Goal: Task Accomplishment & Management: Manage account settings

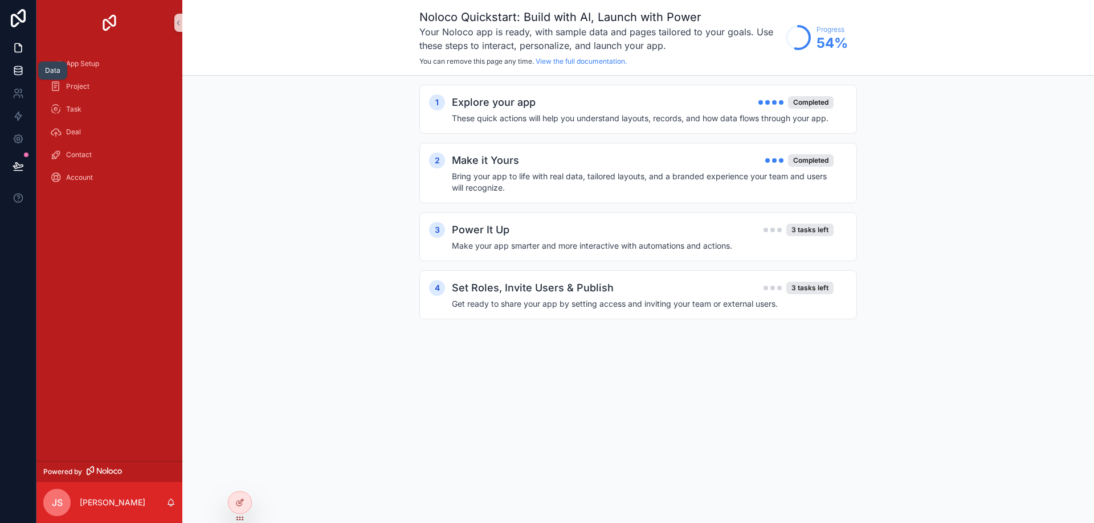
click at [9, 73] on link at bounding box center [18, 70] width 36 height 23
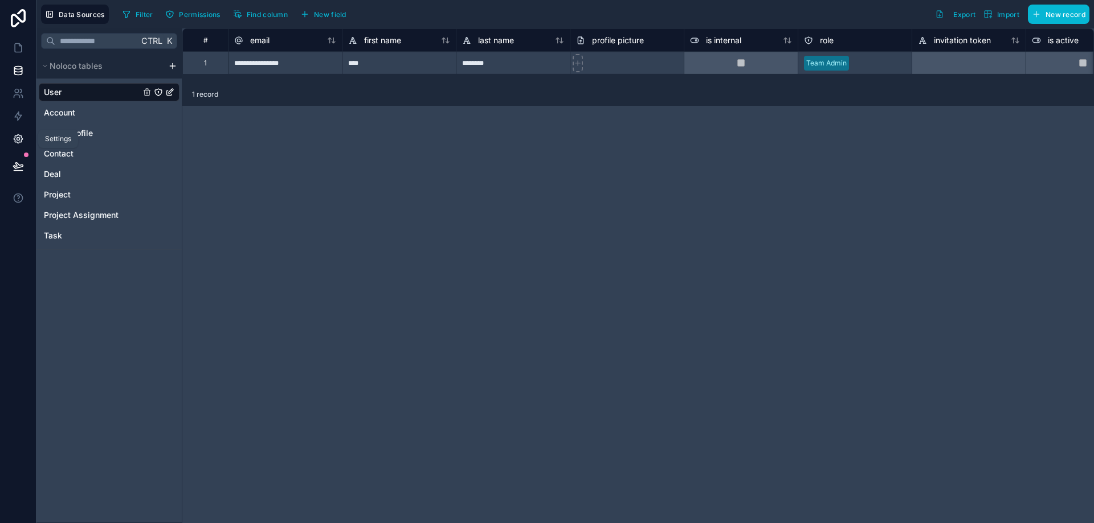
click at [14, 138] on icon at bounding box center [18, 139] width 9 height 9
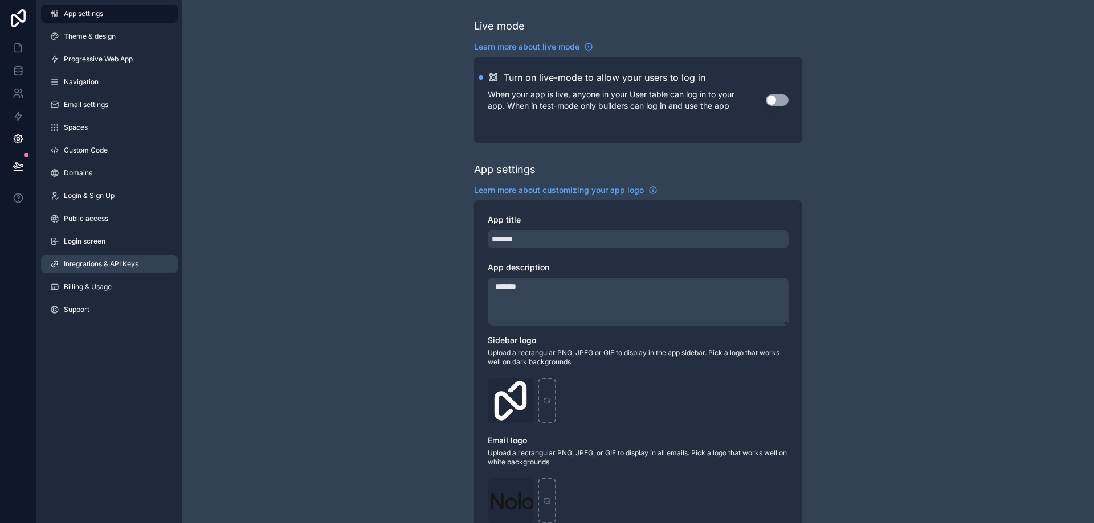
click at [114, 265] on span "Integrations & API Keys" at bounding box center [101, 264] width 75 height 9
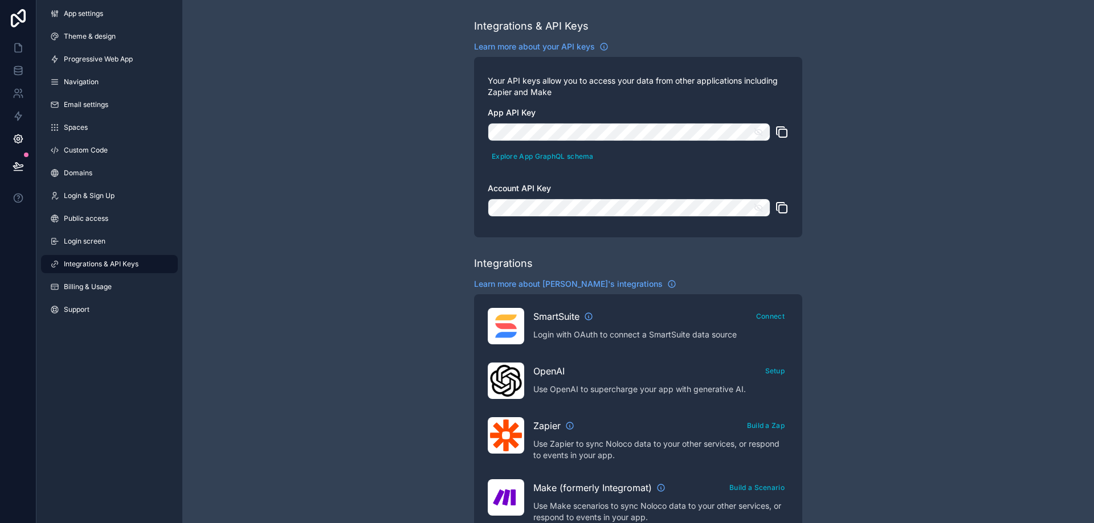
click at [756, 136] on icon "scrollable content" at bounding box center [758, 132] width 10 height 10
click at [756, 134] on icon "scrollable content" at bounding box center [758, 132] width 8 height 5
click at [104, 199] on span "Login & Sign Up" at bounding box center [89, 195] width 51 height 9
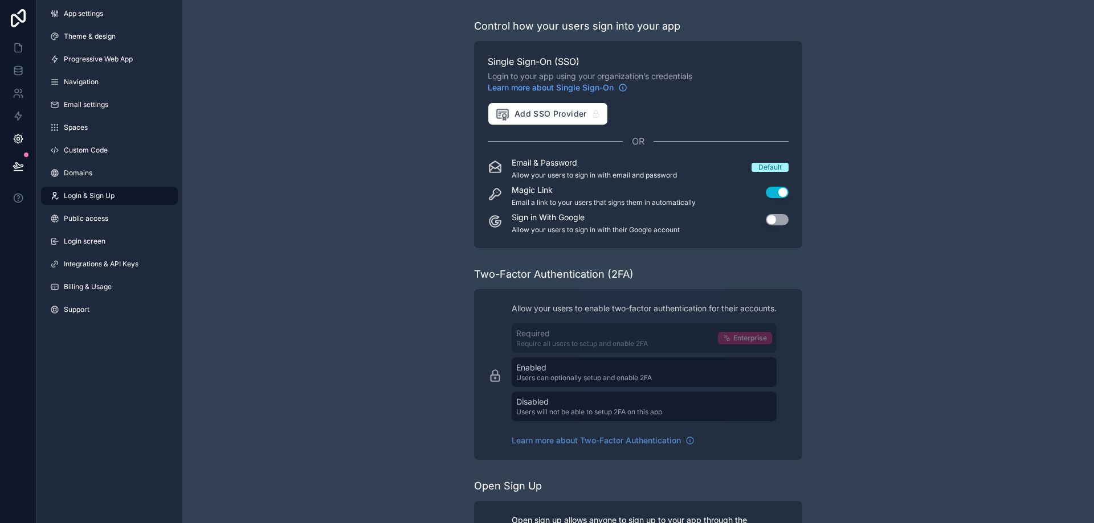
drag, startPoint x: 87, startPoint y: 163, endPoint x: 79, endPoint y: 197, distance: 34.5
click at [83, 172] on div "App settings Theme & design Progressive Web App Navigation Email settings Space…" at bounding box center [109, 164] width 146 height 328
click at [84, 176] on span "Domains" at bounding box center [78, 173] width 28 height 9
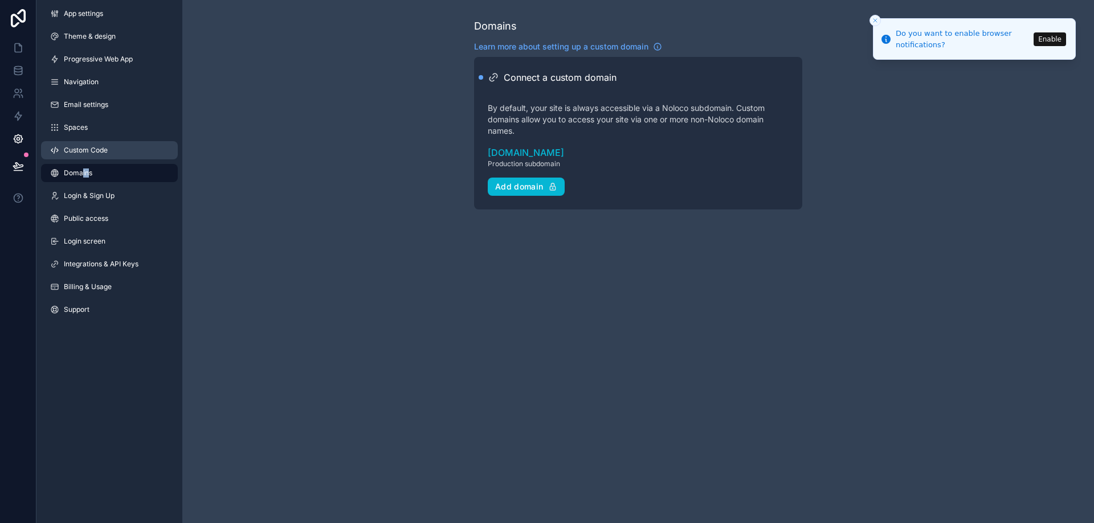
click at [97, 156] on link "Custom Code" at bounding box center [109, 150] width 137 height 18
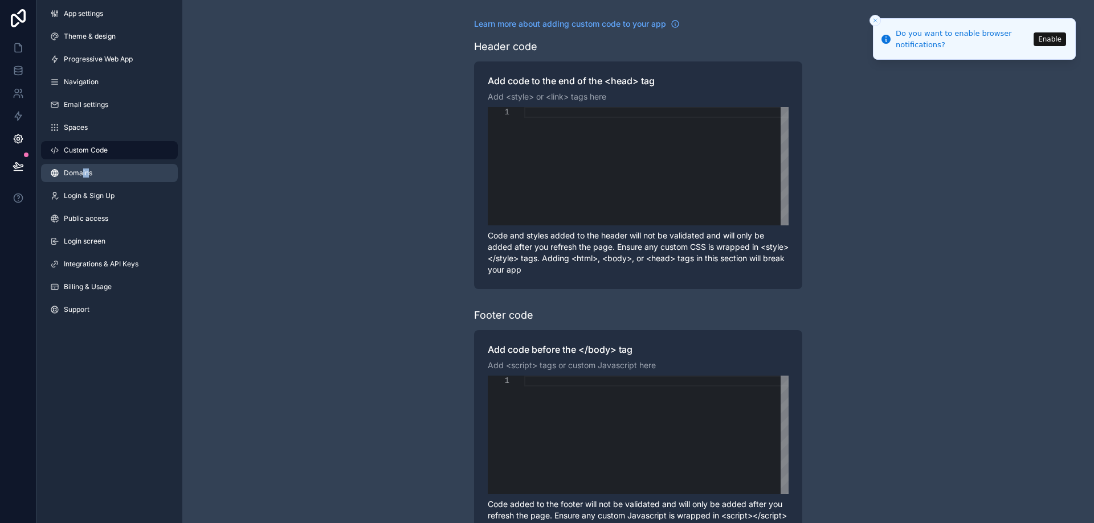
click at [84, 179] on link "Domains" at bounding box center [109, 173] width 137 height 18
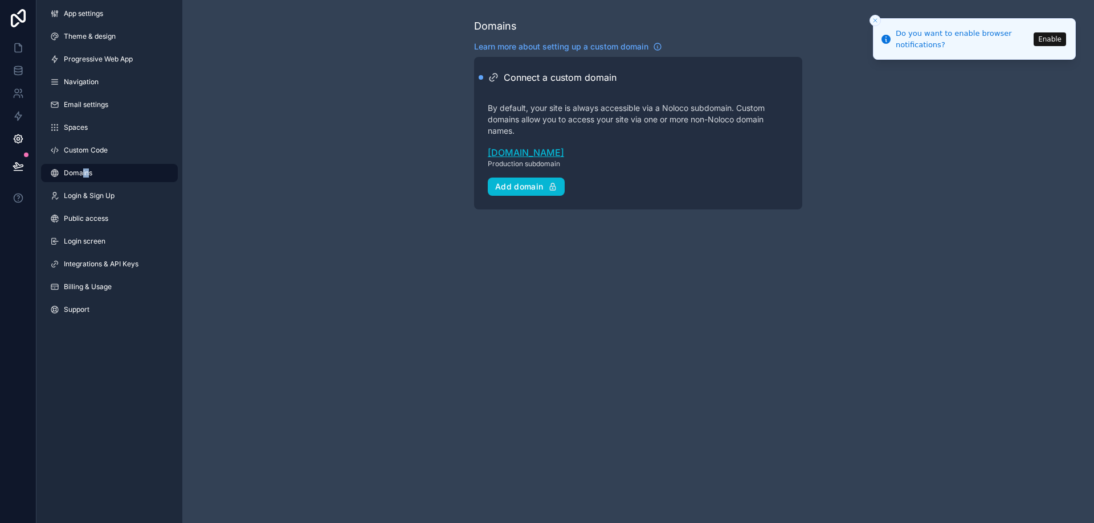
click at [541, 150] on link "mrdalse.noloco.co" at bounding box center [638, 153] width 301 height 14
click at [83, 148] on span "Custom Code" at bounding box center [86, 150] width 44 height 9
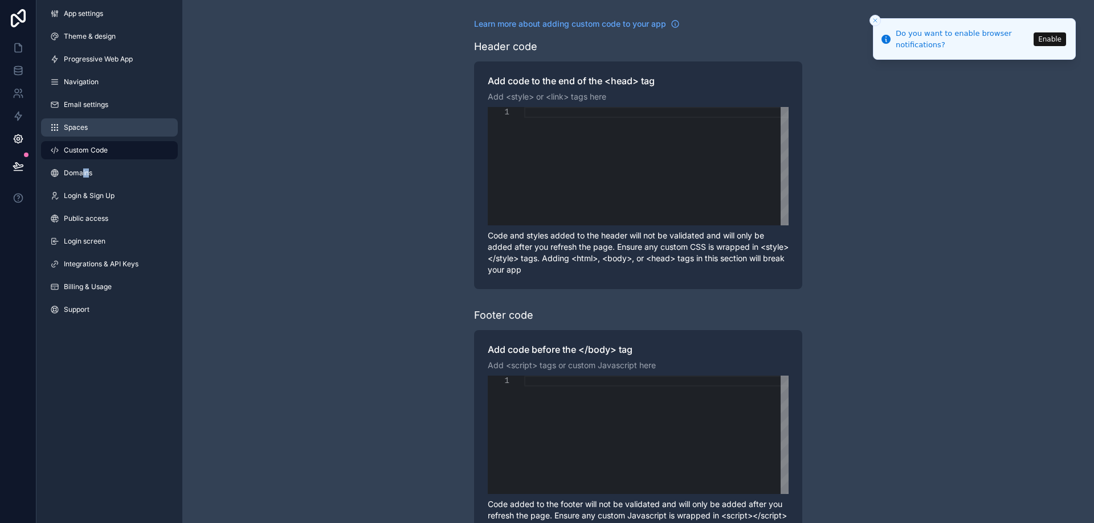
click at [85, 126] on span "Spaces" at bounding box center [76, 127] width 24 height 9
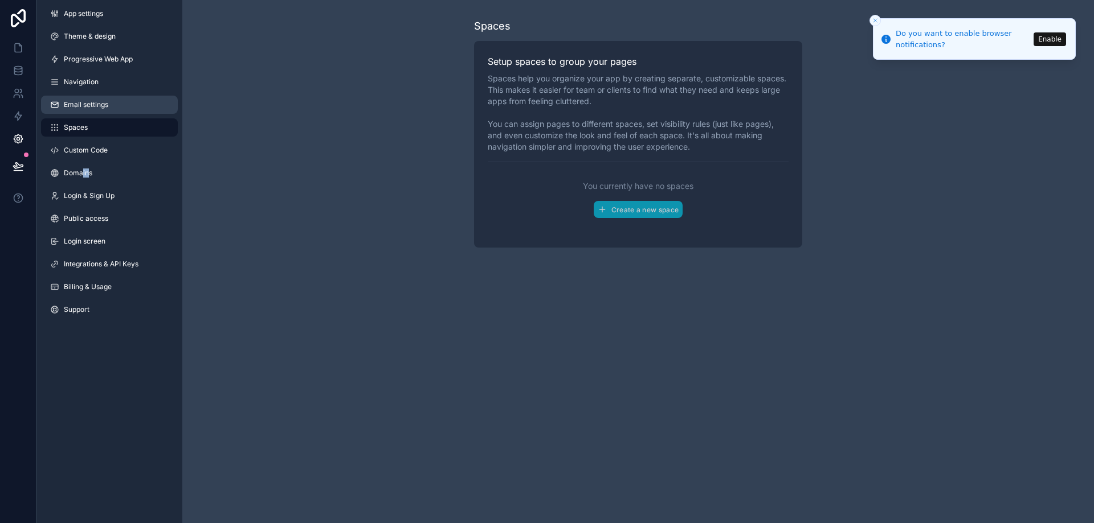
click at [99, 108] on span "Email settings" at bounding box center [86, 104] width 44 height 9
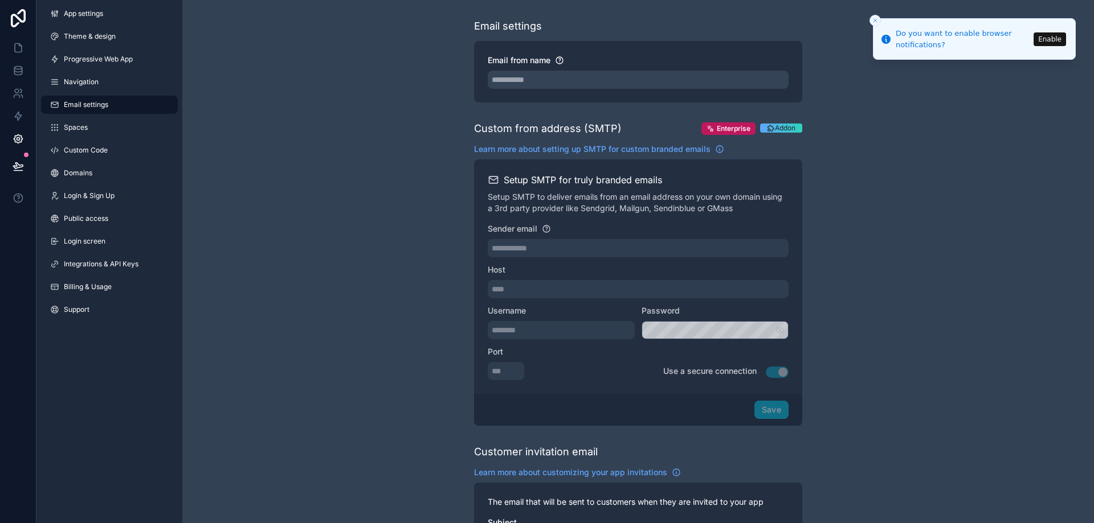
click at [375, 248] on div "**********" at bounding box center [637, 466] width 911 height 932
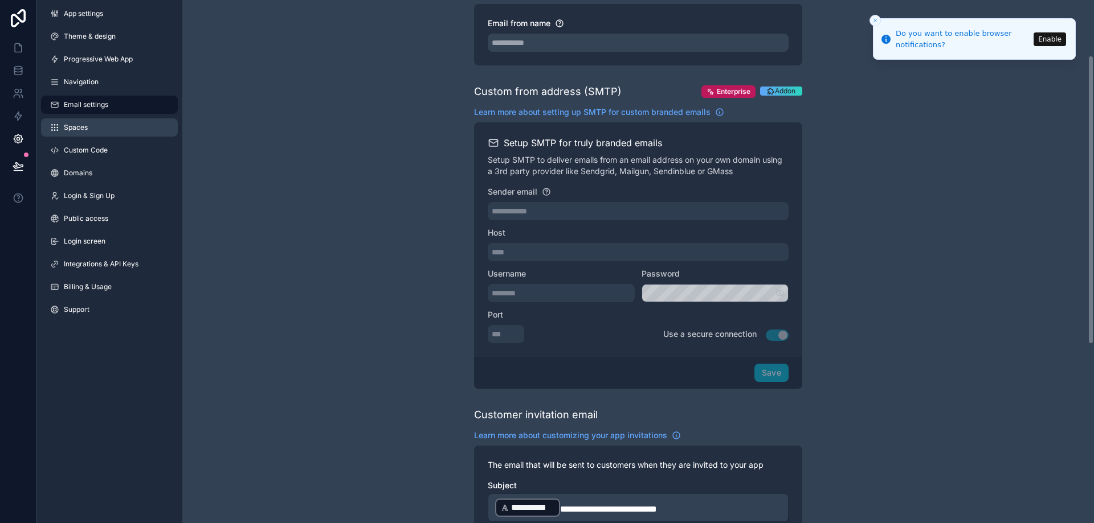
scroll to position [23, 0]
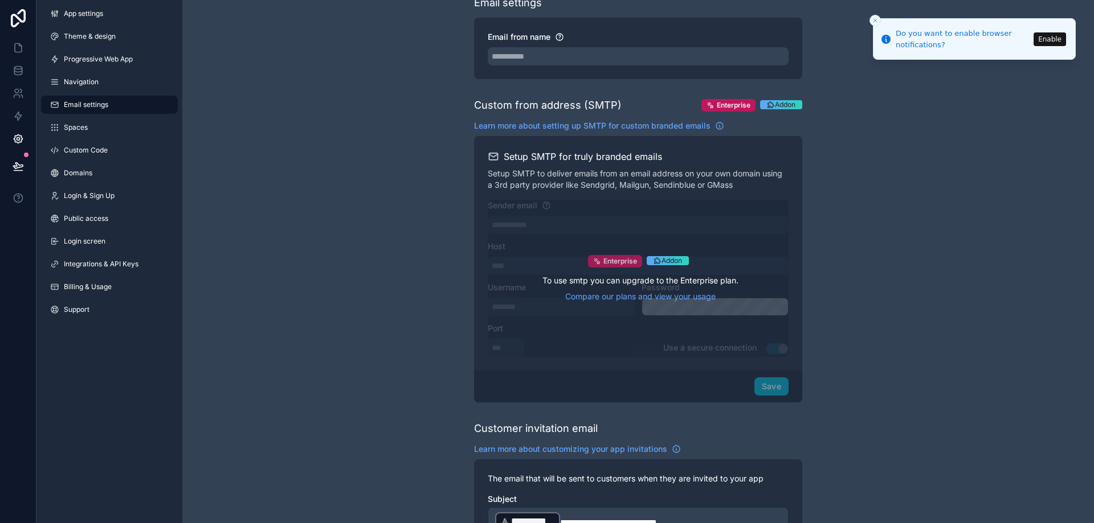
click at [612, 263] on span "Enterprise" at bounding box center [620, 261] width 34 height 9
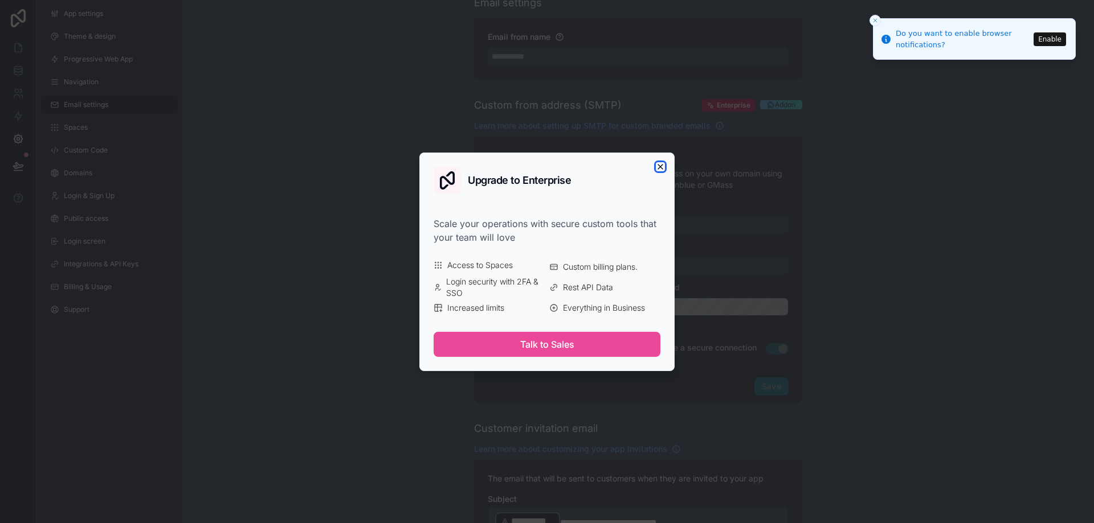
click at [661, 163] on icon "button" at bounding box center [660, 166] width 9 height 9
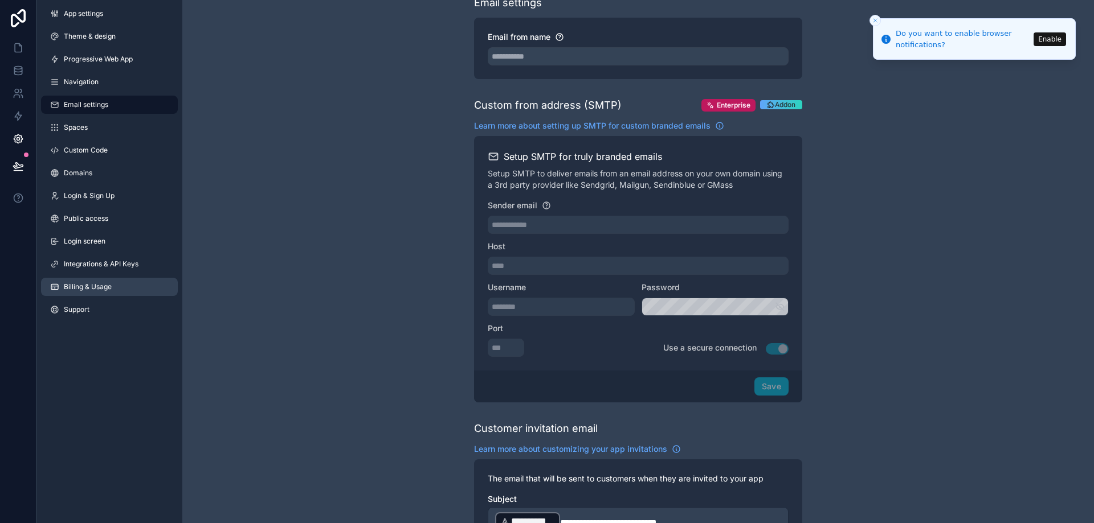
click at [125, 287] on link "Billing & Usage" at bounding box center [109, 287] width 137 height 18
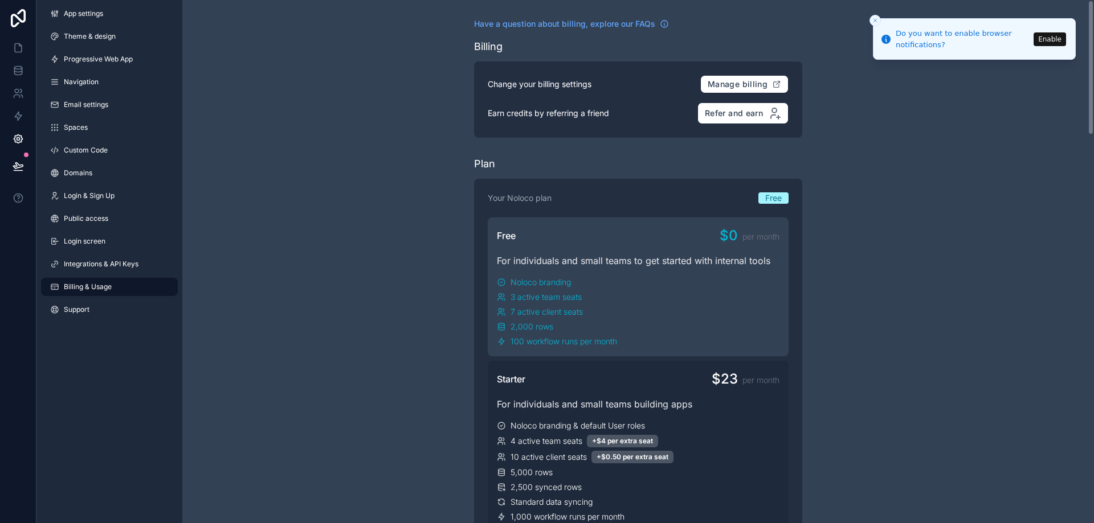
drag, startPoint x: 337, startPoint y: 22, endPoint x: 333, endPoint y: 38, distance: 16.9
click at [96, 37] on span "Theme & design" at bounding box center [90, 36] width 52 height 9
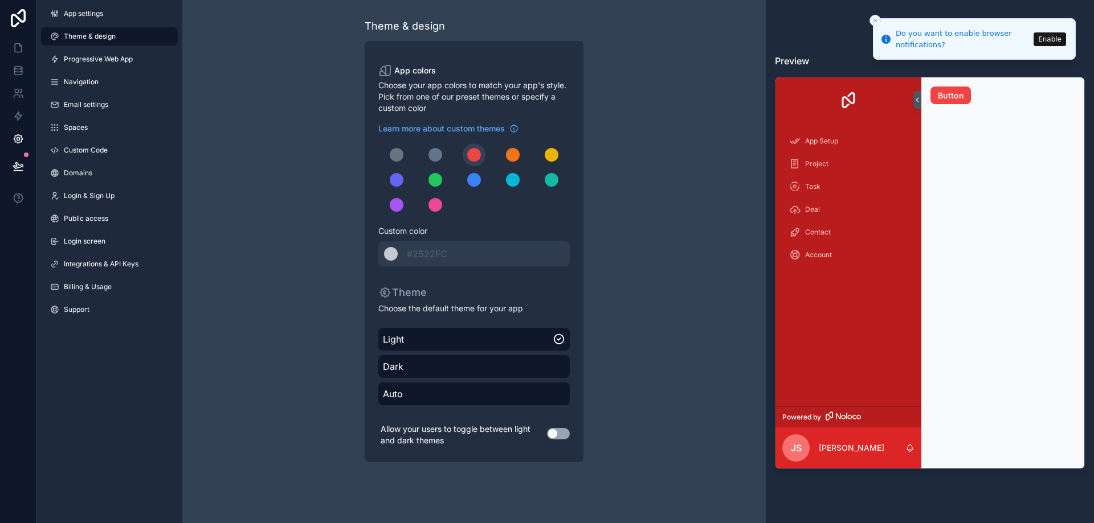
click at [316, 261] on div "Theme & design App colors Choose your app colors to match your app's style. Pic…" at bounding box center [474, 240] width 328 height 481
click at [100, 65] on link "Progressive Web App" at bounding box center [109, 59] width 137 height 18
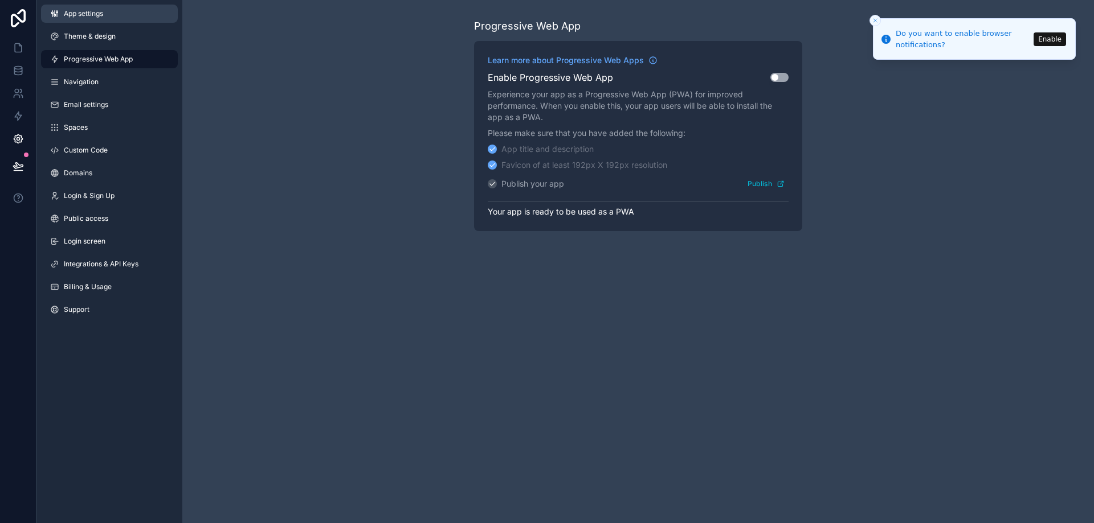
click at [93, 18] on span "App settings" at bounding box center [83, 13] width 39 height 9
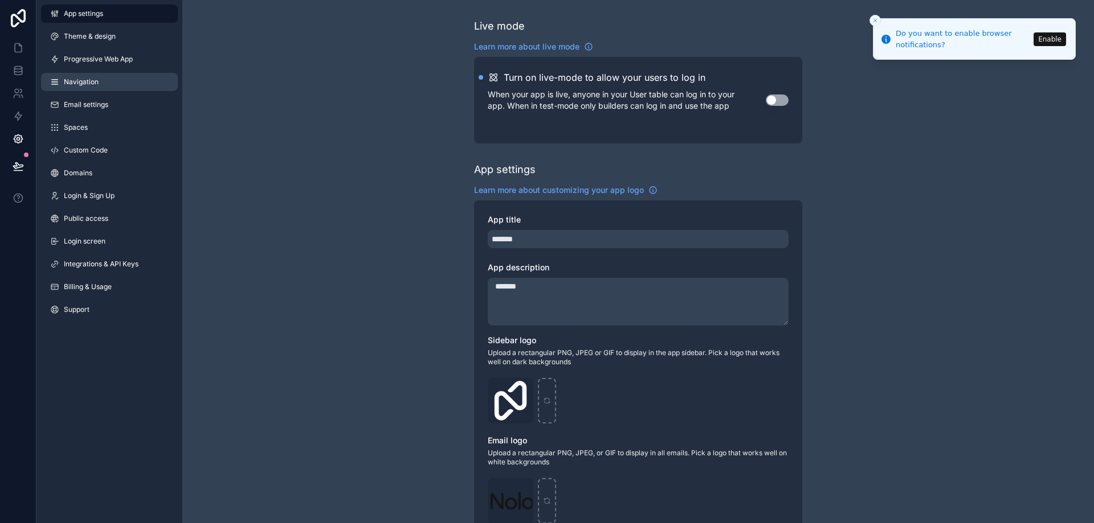
click at [123, 80] on link "Navigation" at bounding box center [109, 82] width 137 height 18
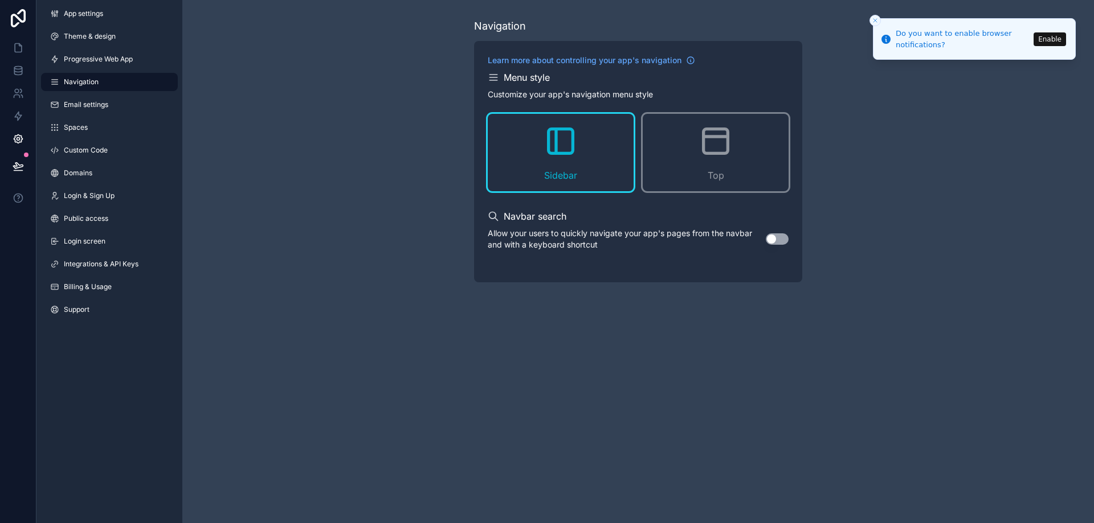
click at [265, 248] on div "Navigation Learn more about controlling your app's navigation Menu style Custom…" at bounding box center [637, 150] width 911 height 301
click at [709, 152] on icon "scrollable content" at bounding box center [715, 141] width 24 height 24
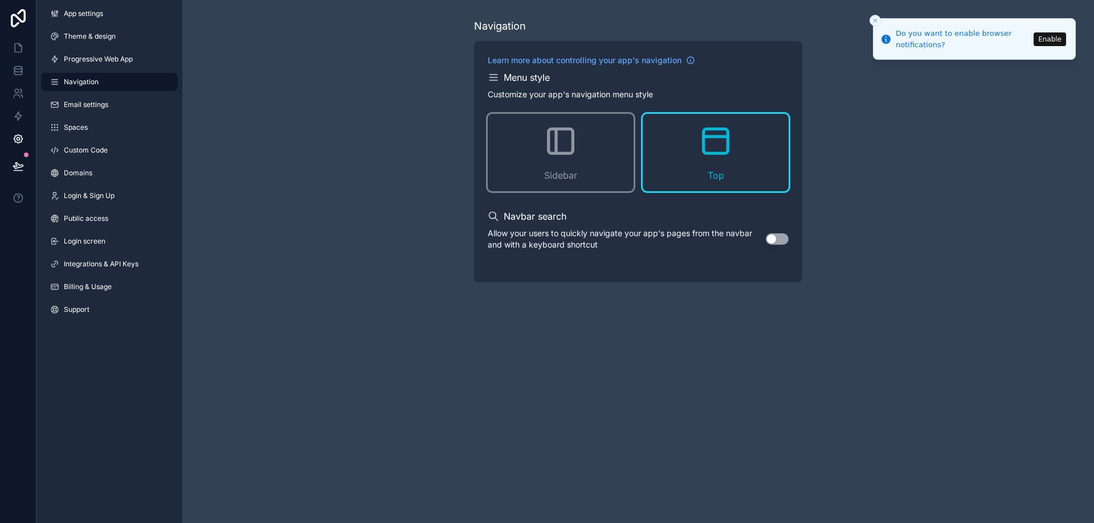
click at [348, 165] on div "Navigation Learn more about controlling your app's navigation Menu style Custom…" at bounding box center [637, 150] width 911 height 301
click at [23, 70] on icon at bounding box center [18, 70] width 11 height 11
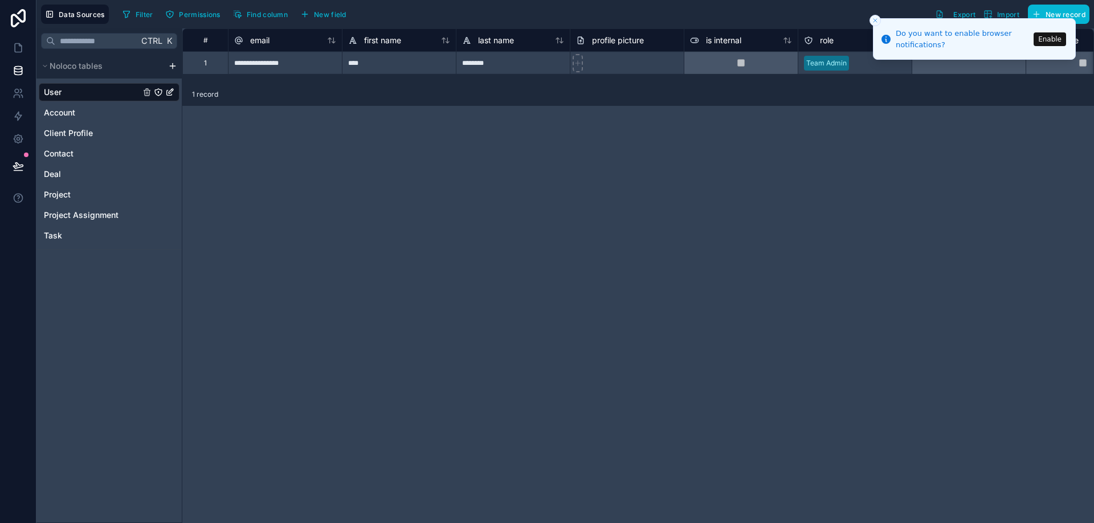
click at [873, 21] on icon "Close toast" at bounding box center [874, 20] width 7 height 7
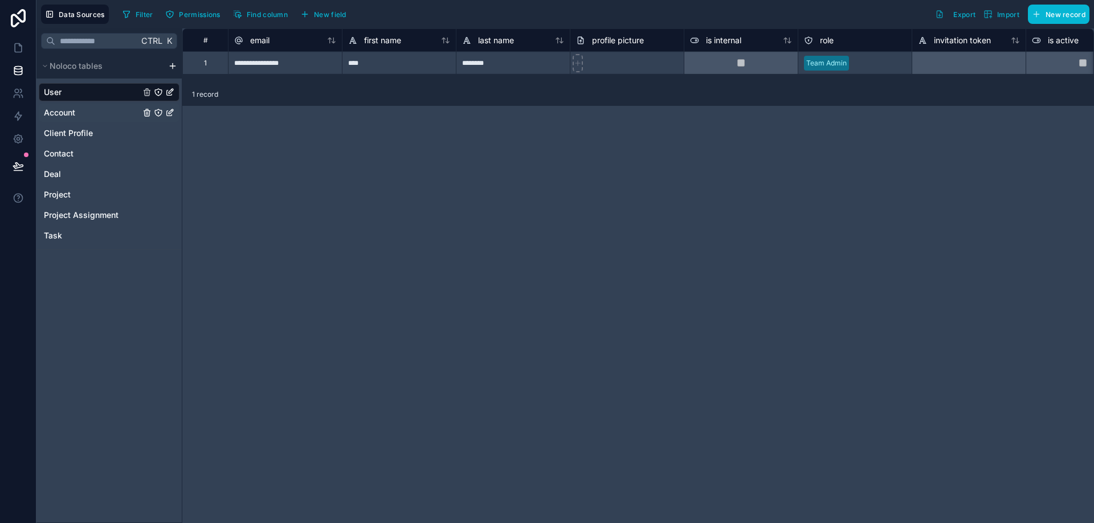
click at [79, 111] on div "Account" at bounding box center [109, 113] width 141 height 18
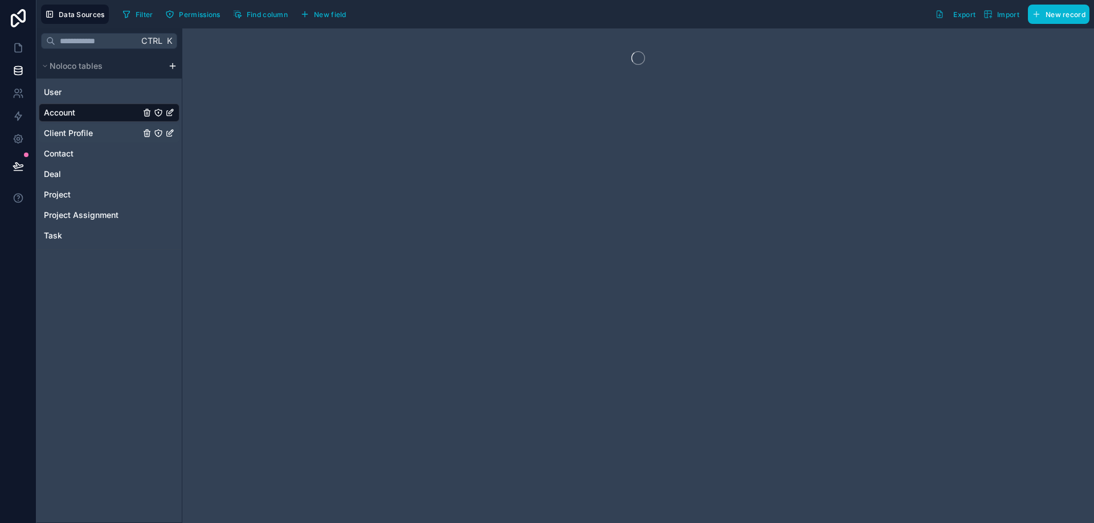
click at [87, 128] on span "Client Profile" at bounding box center [68, 133] width 49 height 11
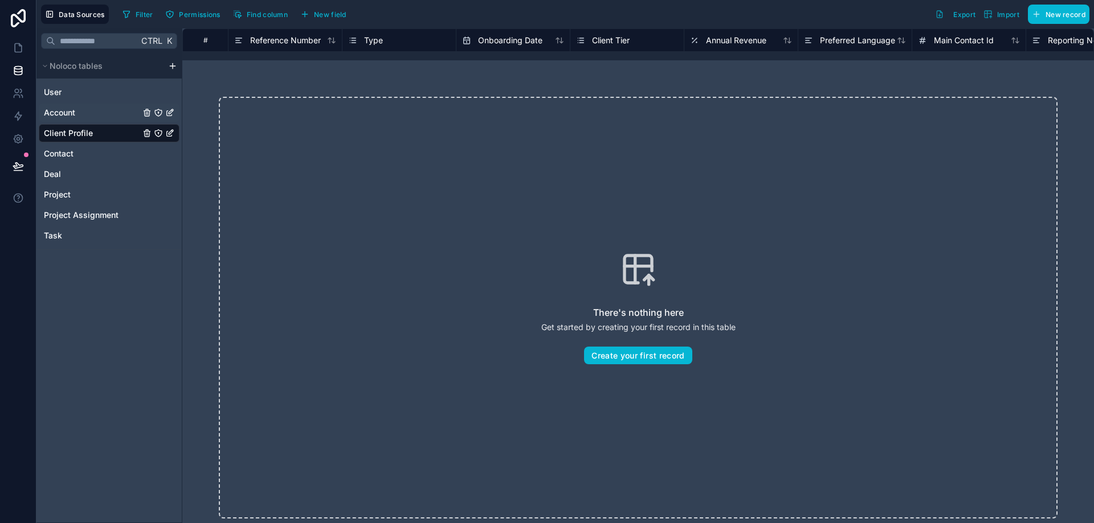
click at [93, 116] on div "Account" at bounding box center [109, 113] width 141 height 18
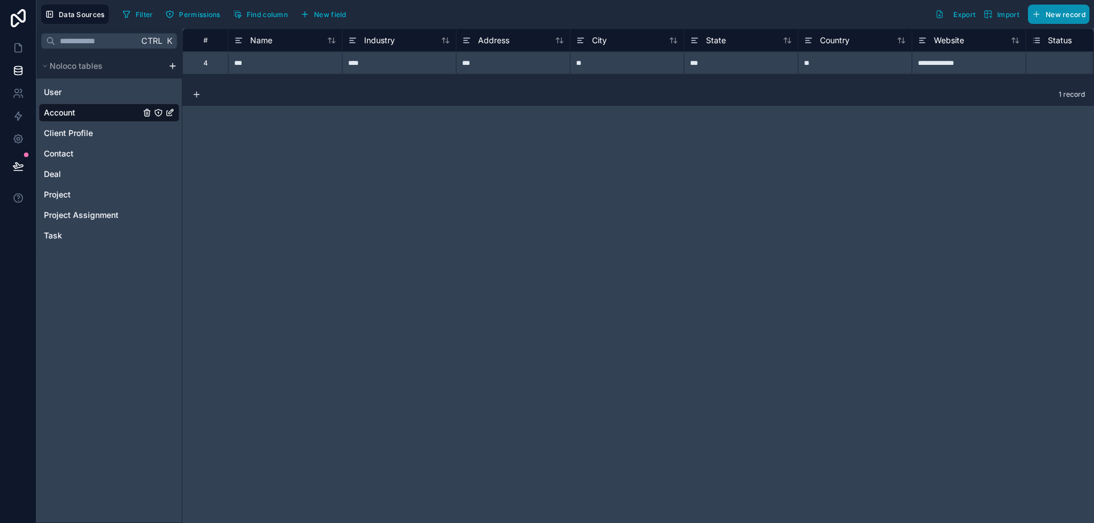
click at [1055, 21] on button "New record" at bounding box center [1059, 14] width 62 height 19
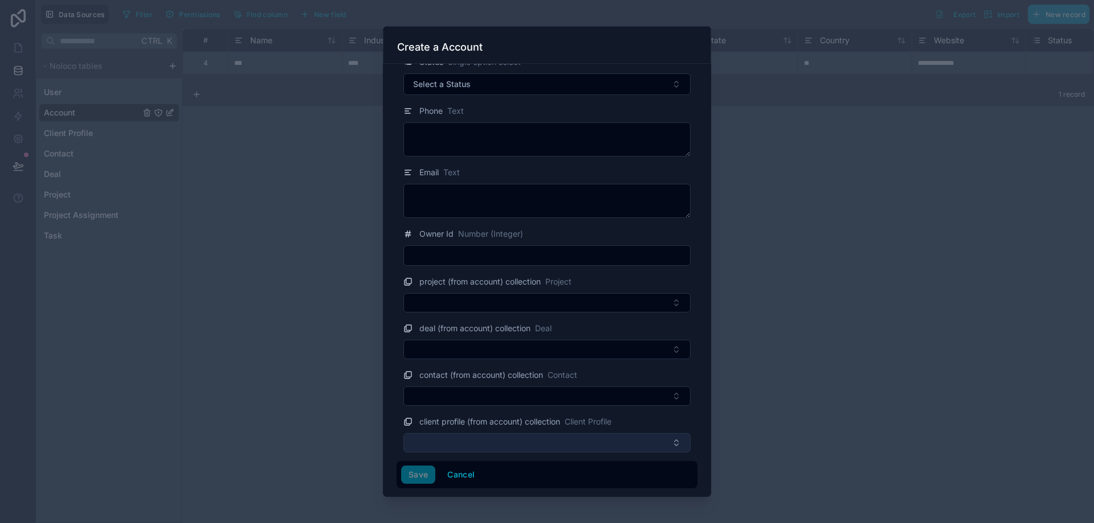
scroll to position [453, 0]
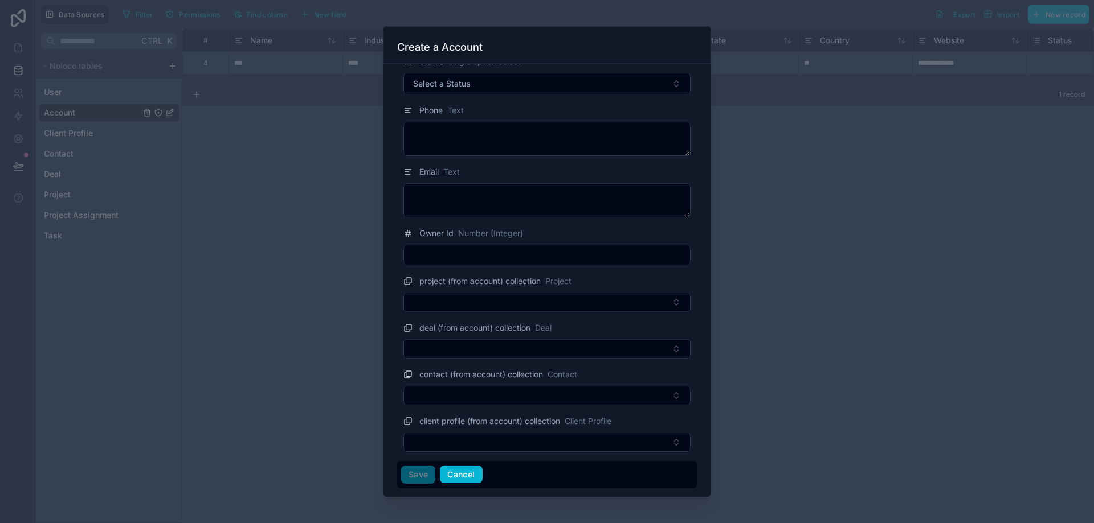
click at [468, 473] on button "Cancel" at bounding box center [461, 475] width 42 height 18
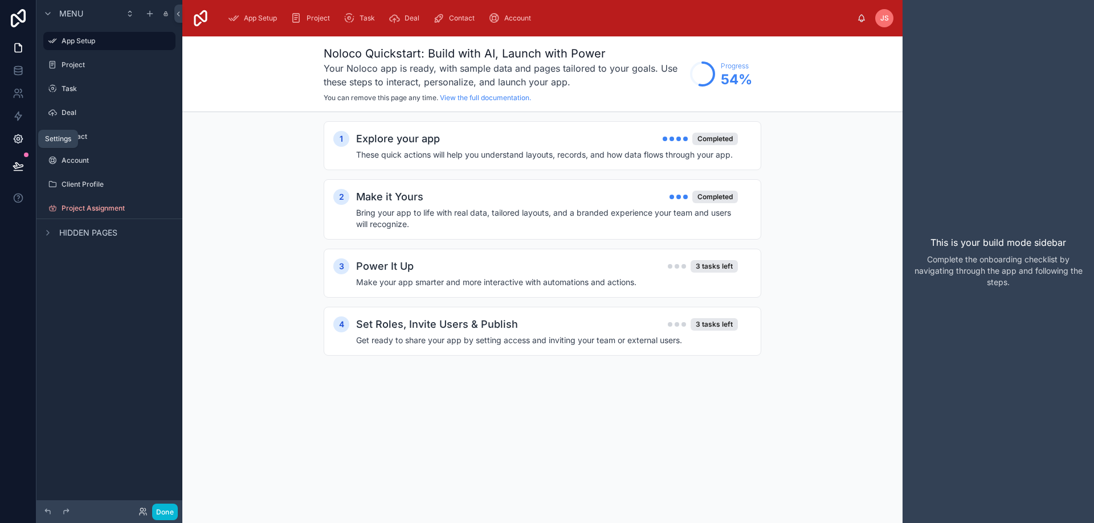
click at [21, 137] on icon at bounding box center [18, 139] width 9 height 9
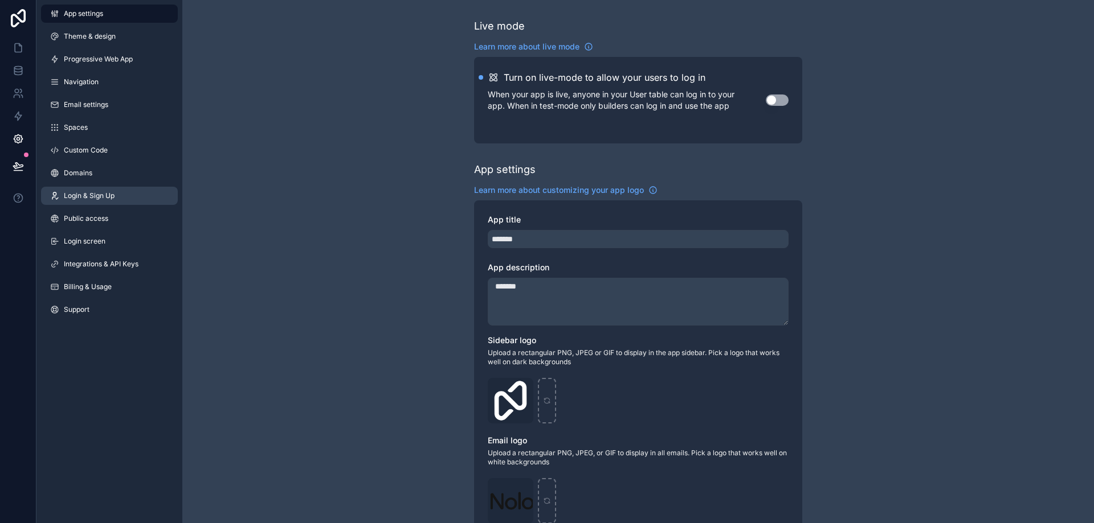
click at [115, 201] on link "Login & Sign Up" at bounding box center [109, 196] width 137 height 18
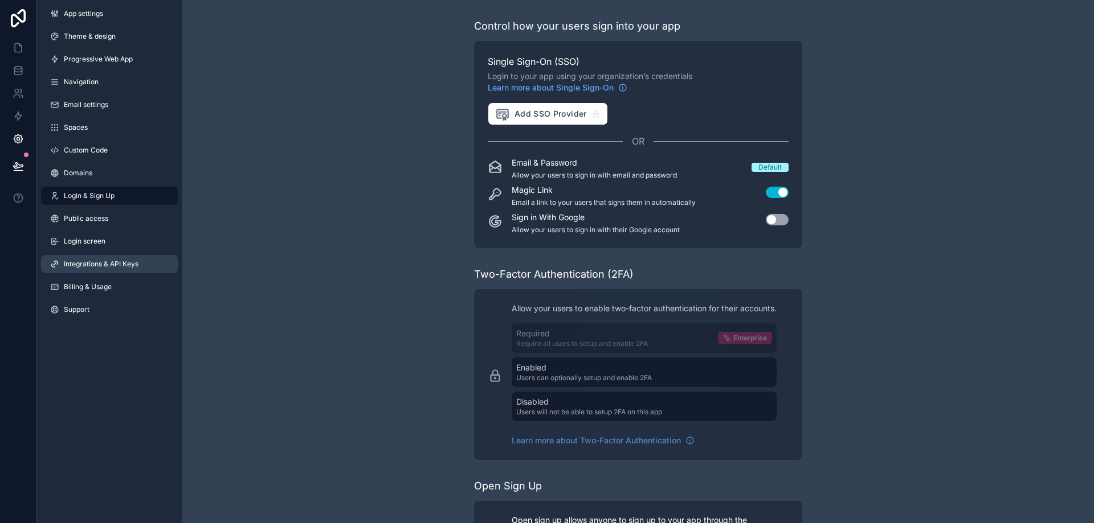
click at [123, 261] on span "Integrations & API Keys" at bounding box center [101, 264] width 75 height 9
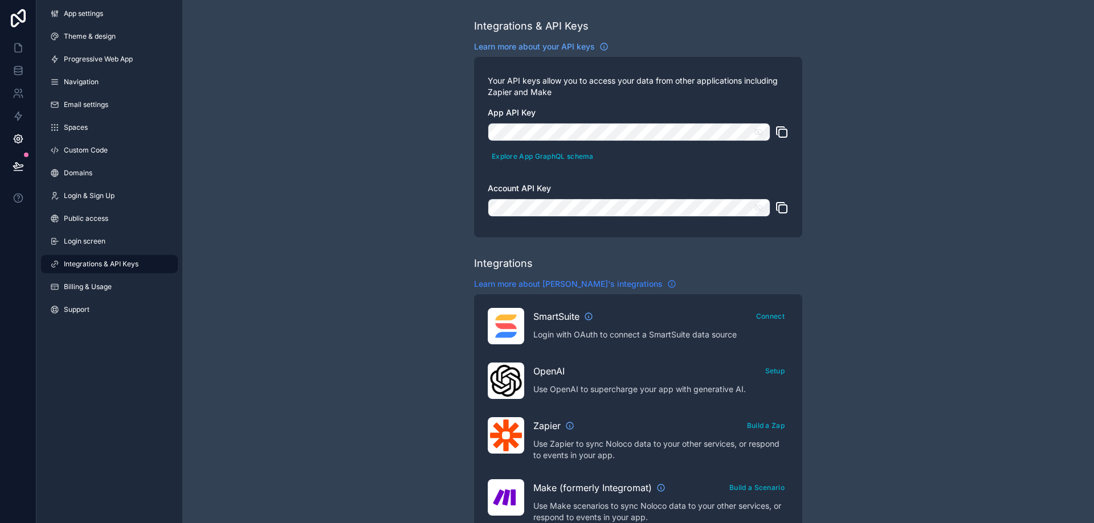
click at [580, 284] on span "Learn more about [PERSON_NAME]'s integrations" at bounding box center [568, 284] width 189 height 11
click at [17, 63] on link at bounding box center [18, 70] width 36 height 23
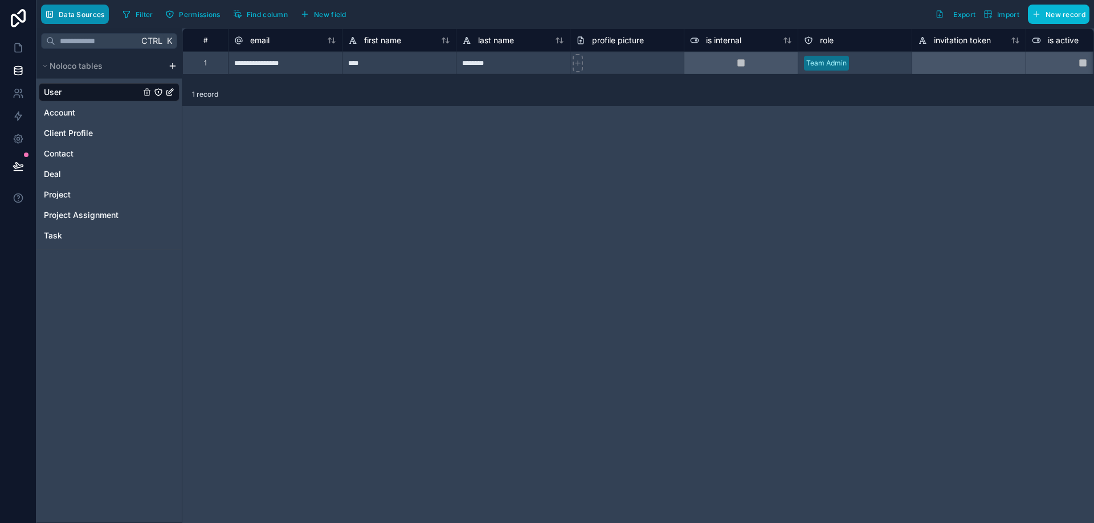
click at [69, 10] on span "Data Sources" at bounding box center [82, 14] width 46 height 9
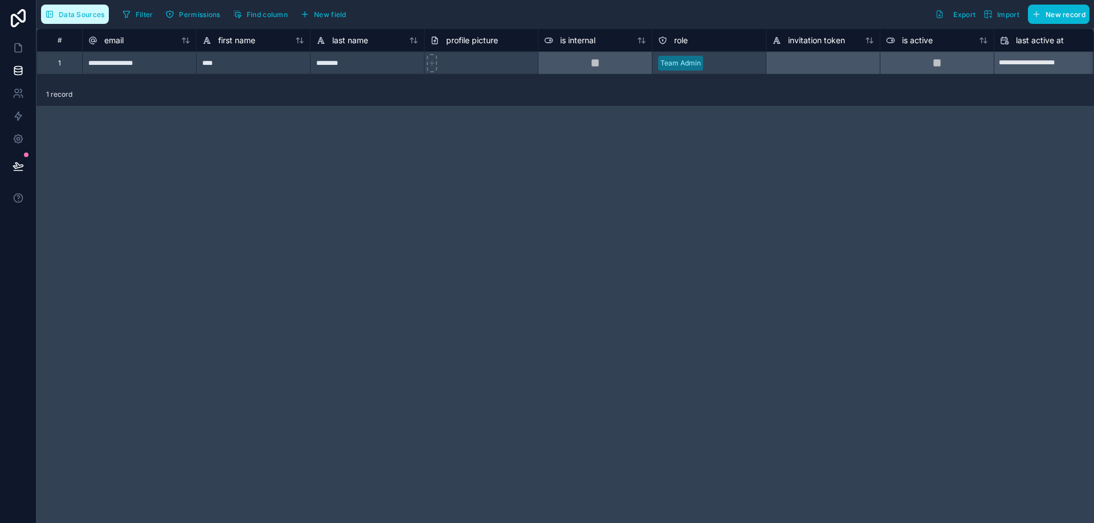
click at [76, 11] on span "Data Sources" at bounding box center [82, 14] width 46 height 9
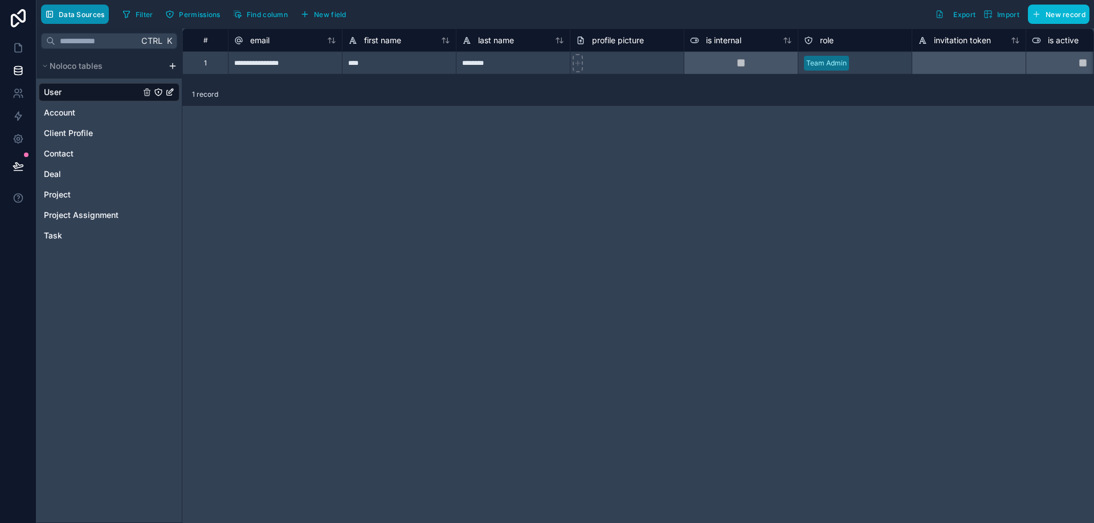
click at [76, 11] on span "Data Sources" at bounding box center [82, 14] width 46 height 9
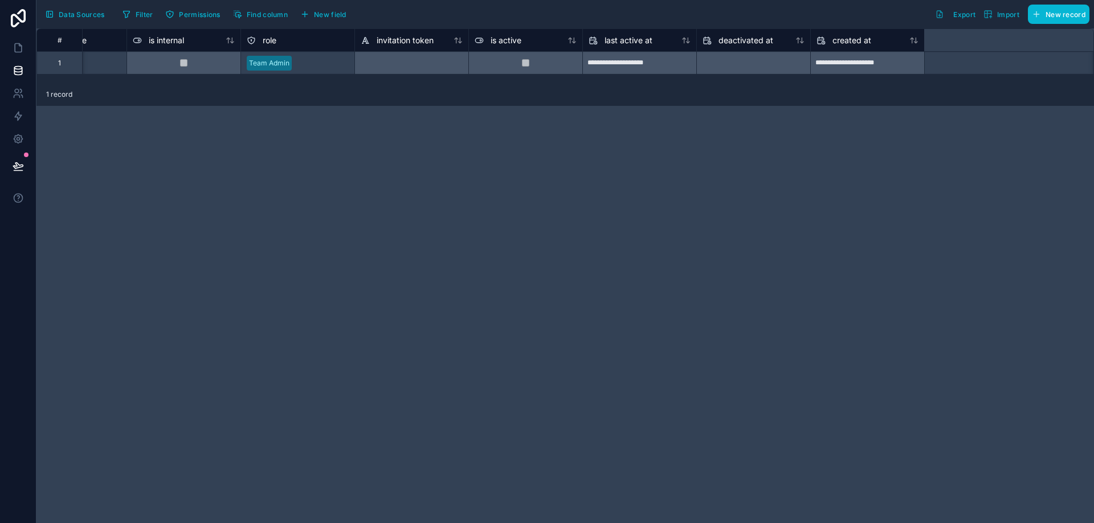
scroll to position [0, 470]
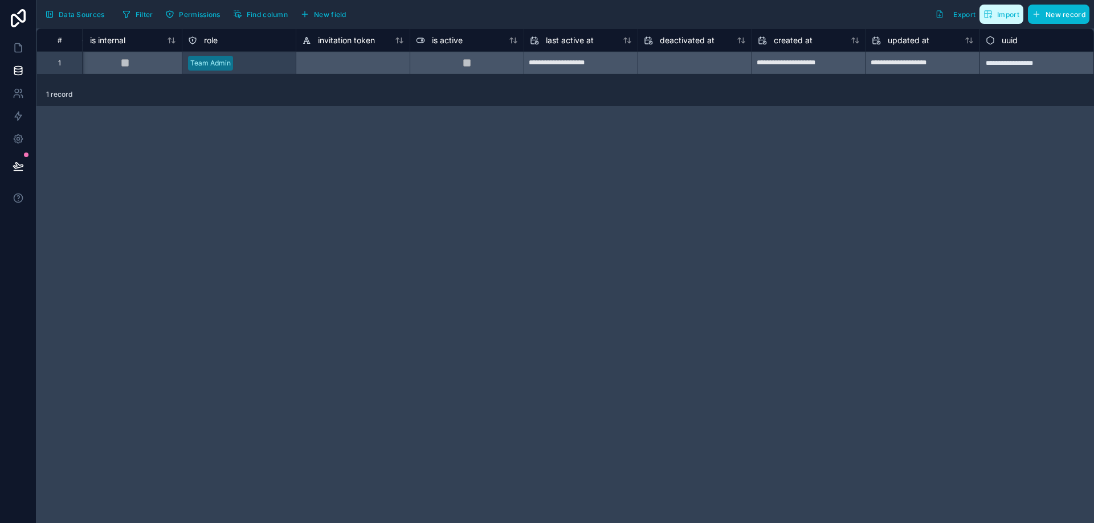
click at [991, 18] on icon "button" at bounding box center [991, 17] width 0 height 2
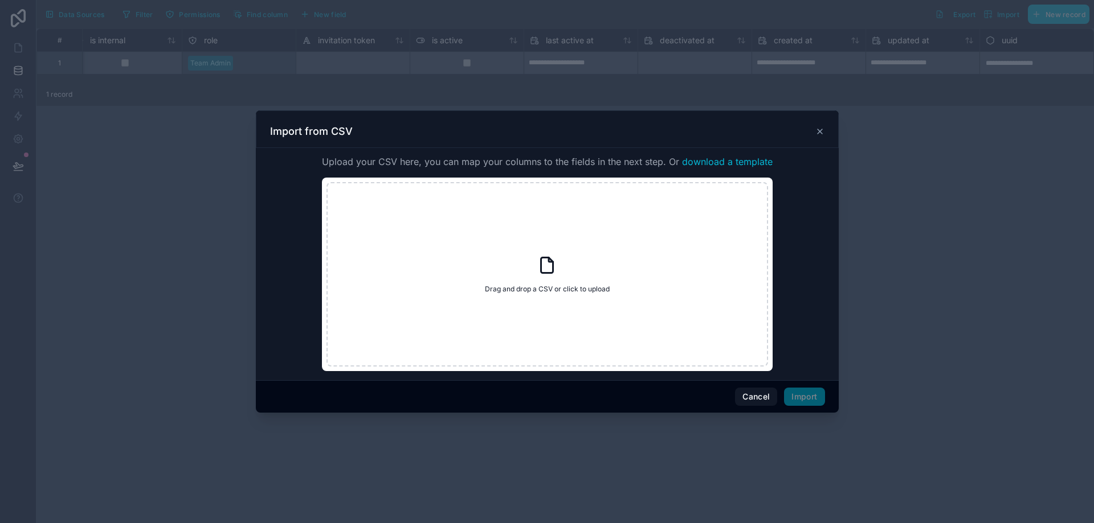
click at [818, 128] on icon at bounding box center [819, 131] width 9 height 9
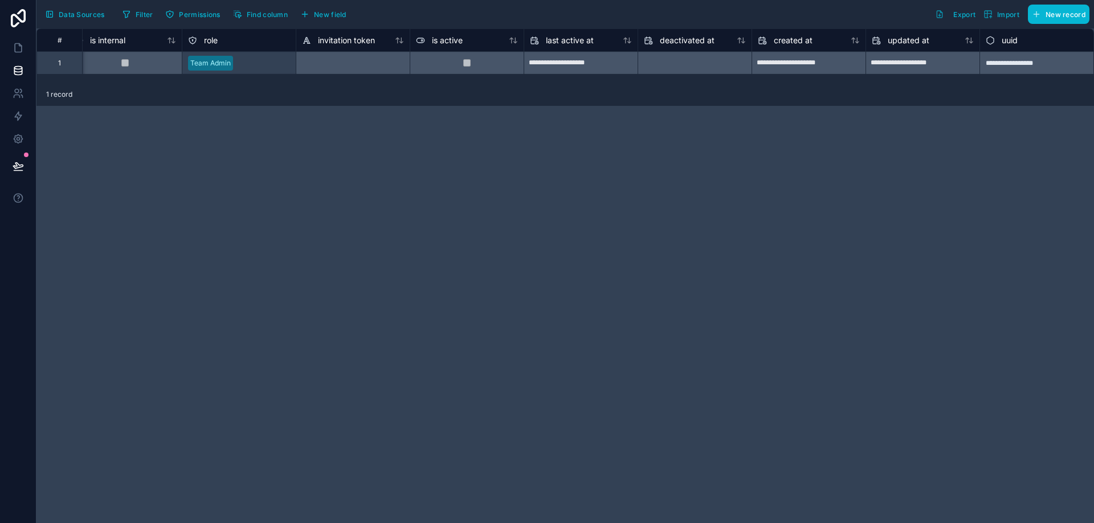
drag, startPoint x: 905, startPoint y: 245, endPoint x: 921, endPoint y: 248, distance: 16.3
click at [922, 252] on div "**********" at bounding box center [564, 275] width 1057 height 495
click at [60, 228] on div "**********" at bounding box center [564, 275] width 1057 height 495
